Goal: Contribute content

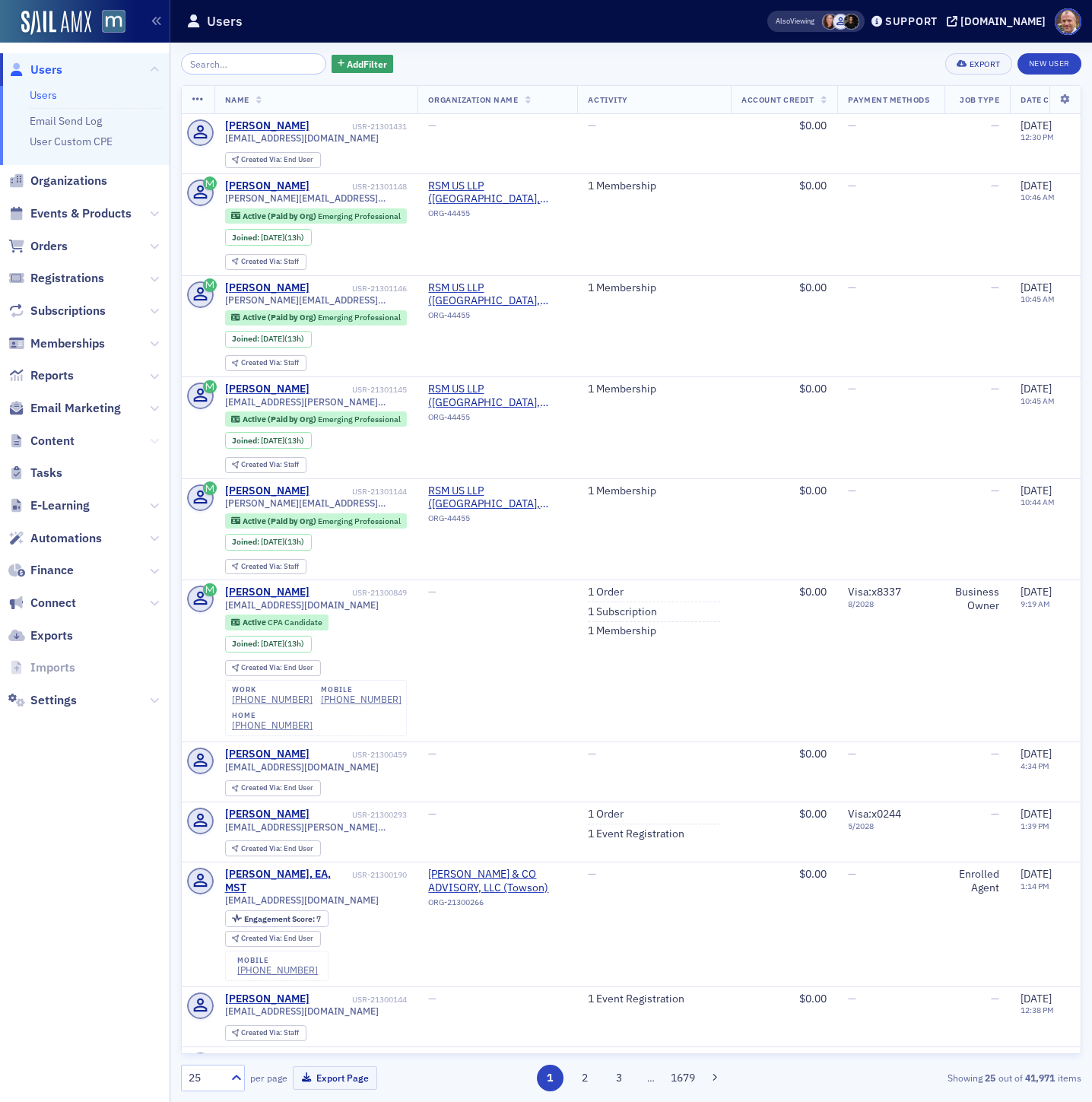
click at [155, 443] on icon at bounding box center [154, 441] width 9 height 9
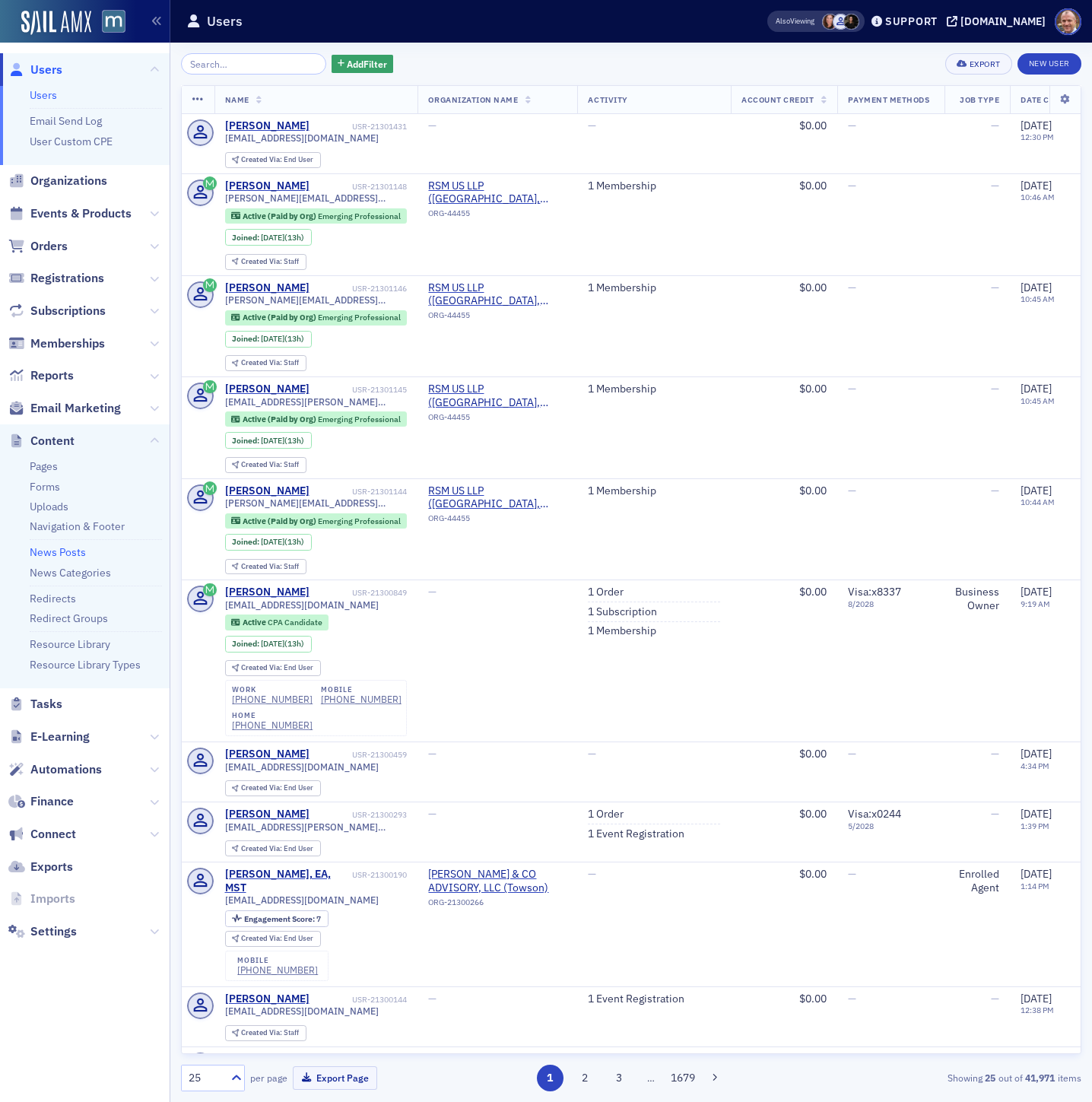
click at [70, 548] on link "News Posts" at bounding box center [58, 552] width 56 height 14
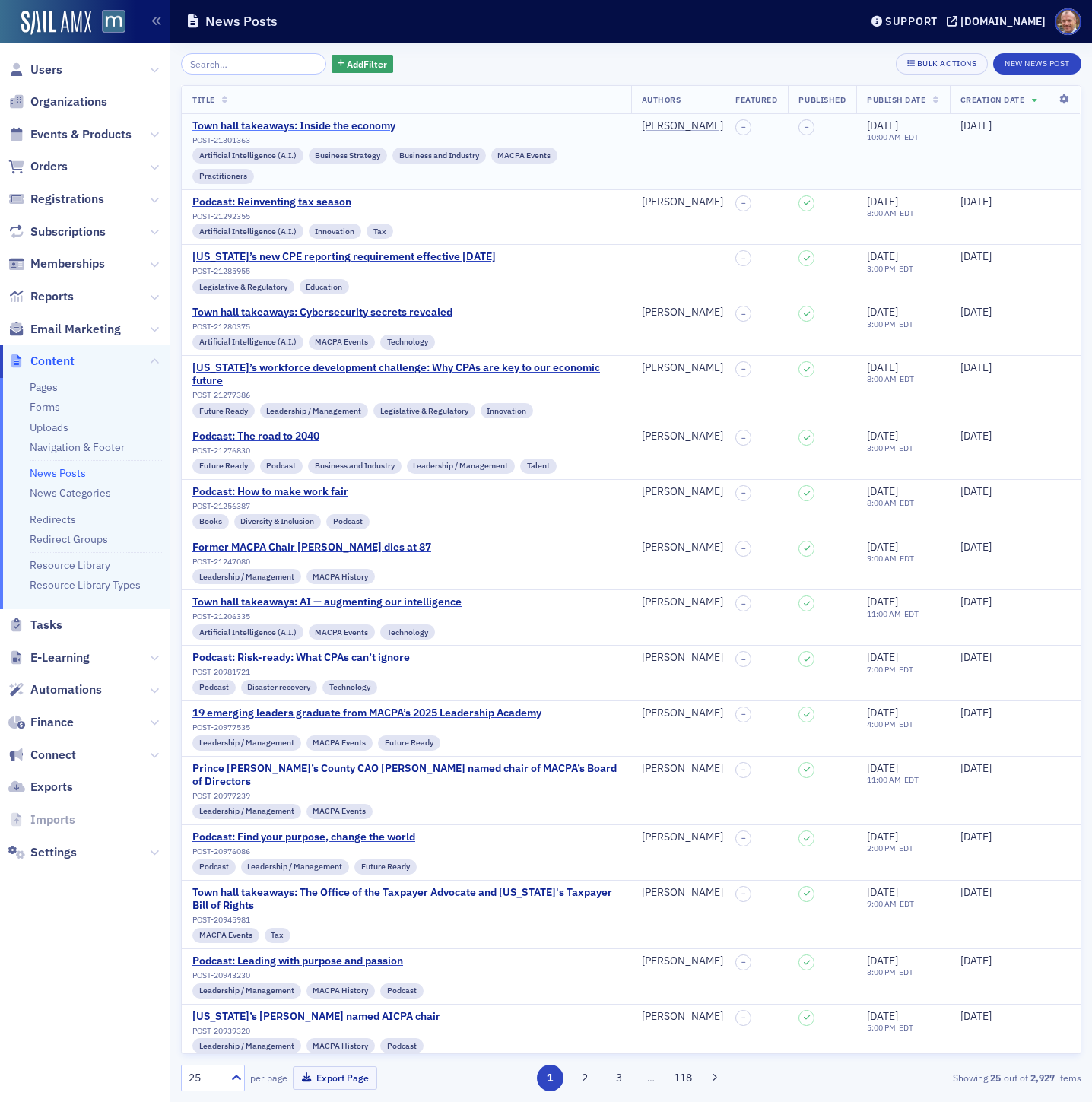
click at [336, 124] on div "Town hall takeaways: Inside the economy" at bounding box center [406, 126] width 429 height 14
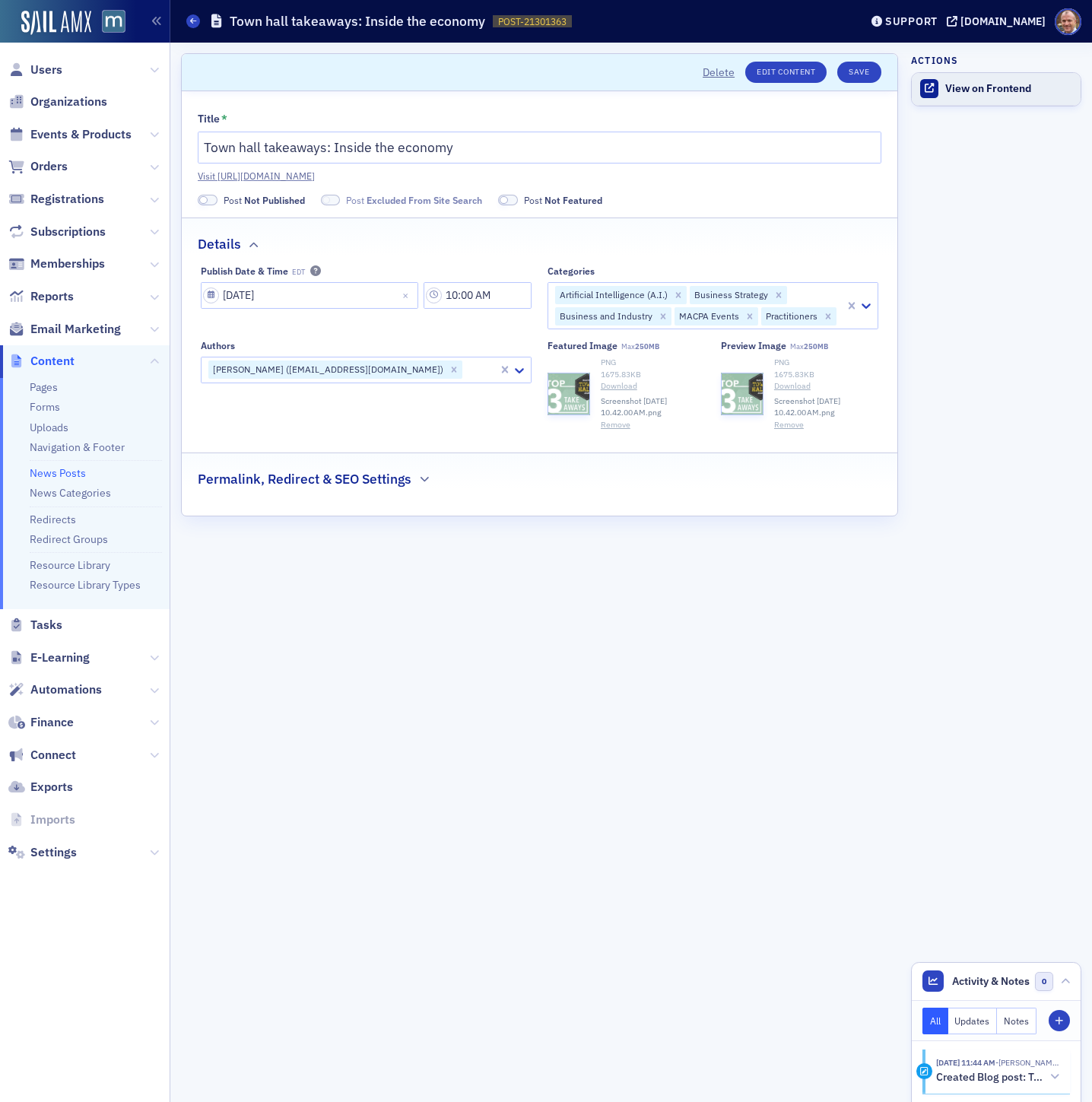
click at [986, 85] on div "View on Frontend" at bounding box center [1009, 89] width 128 height 14
click at [852, 70] on button "Save" at bounding box center [859, 72] width 43 height 22
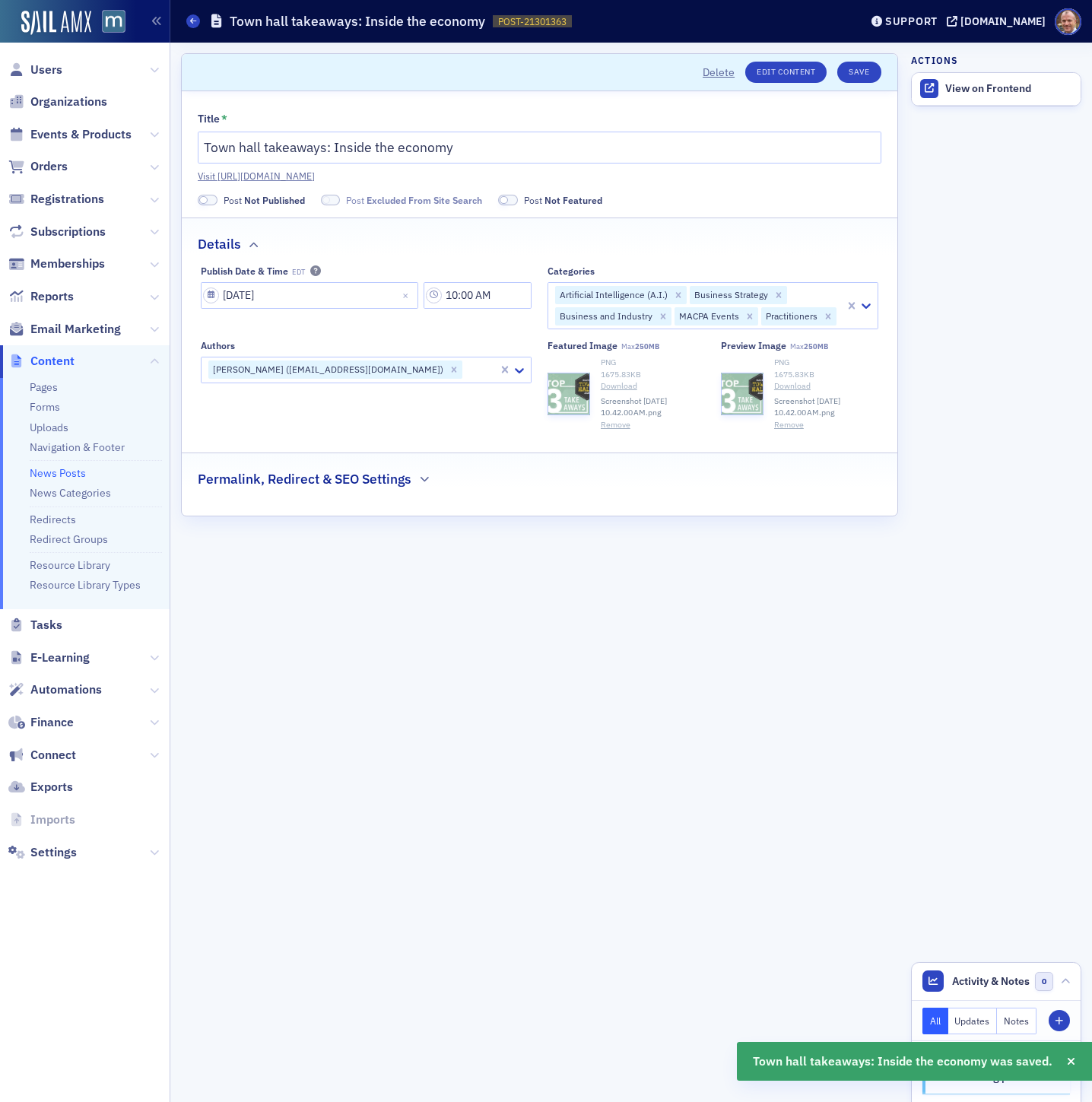
click at [211, 201] on span at bounding box center [208, 201] width 20 height 12
click at [861, 69] on button "Save" at bounding box center [859, 72] width 43 height 22
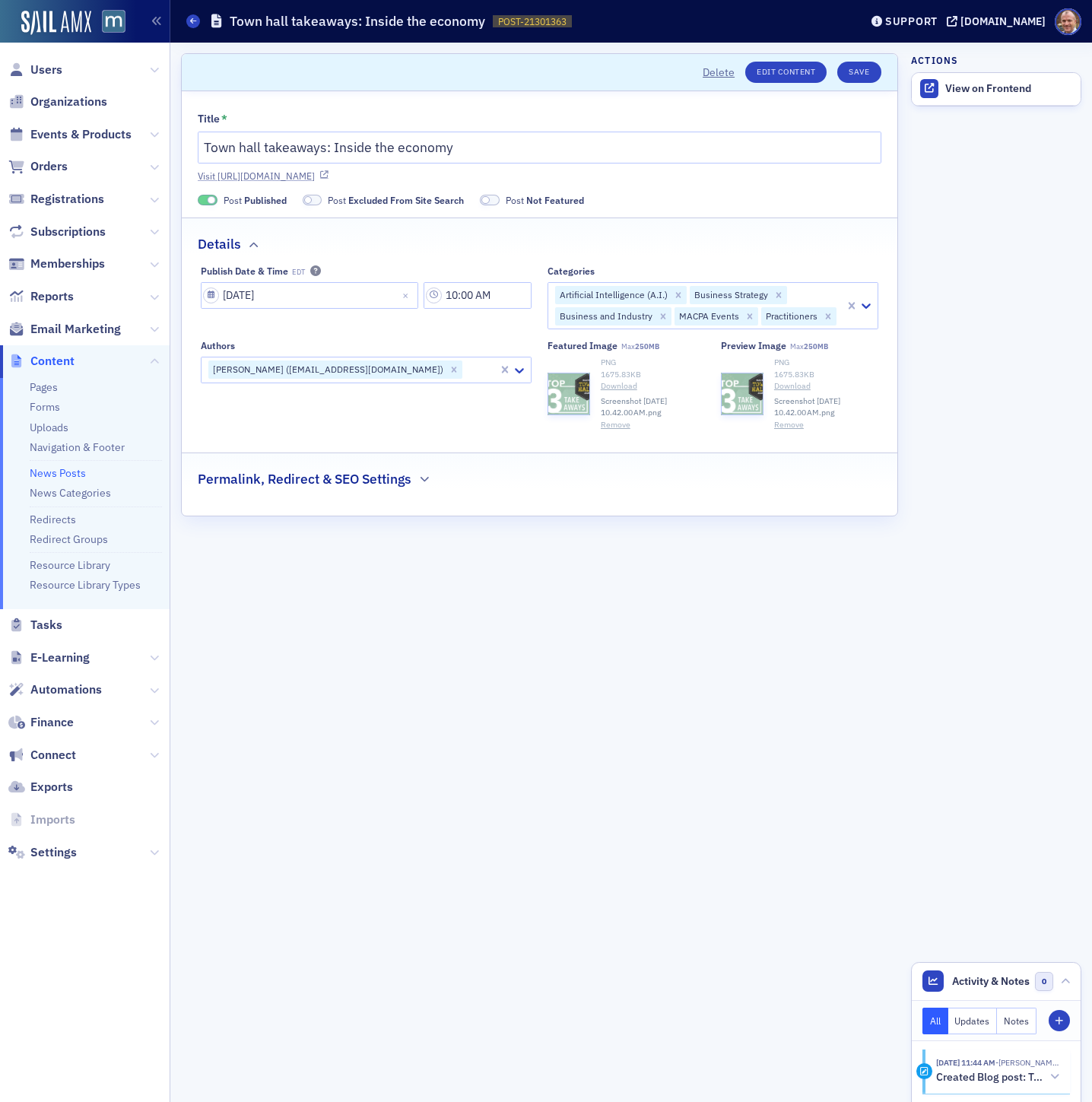
click at [576, 172] on link "Visit [URL][DOMAIN_NAME]" at bounding box center [540, 176] width 684 height 14
